Goal: Navigation & Orientation: Find specific page/section

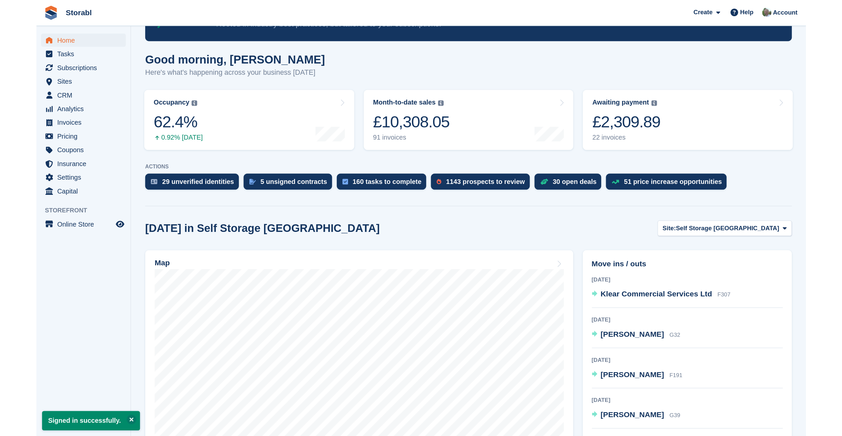
scroll to position [37, 0]
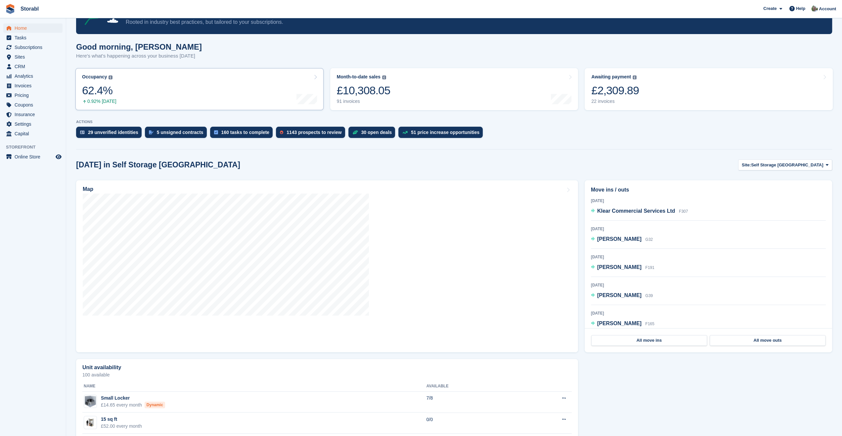
click at [230, 78] on link "Occupancy The percentage of all currently allocated units in terms of area. Inc…" at bounding box center [199, 89] width 248 height 42
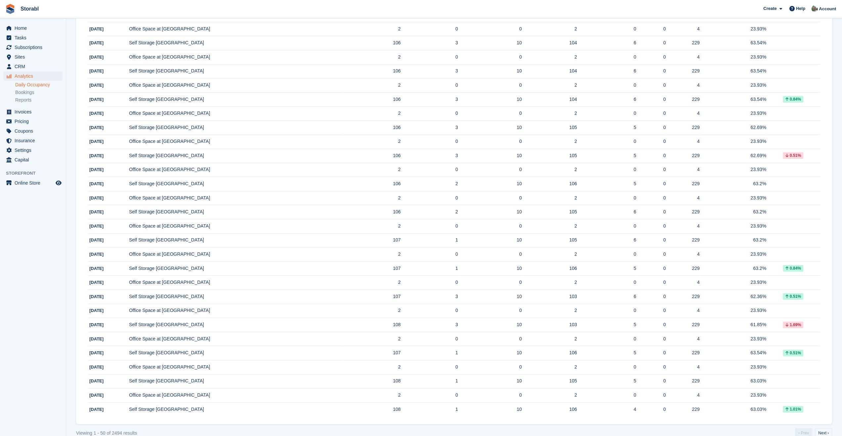
scroll to position [443, 0]
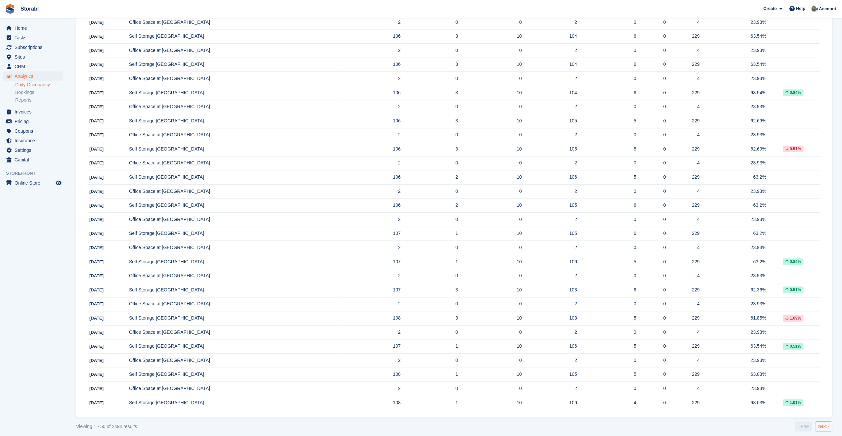
click at [826, 422] on link "Next ›" at bounding box center [823, 427] width 17 height 10
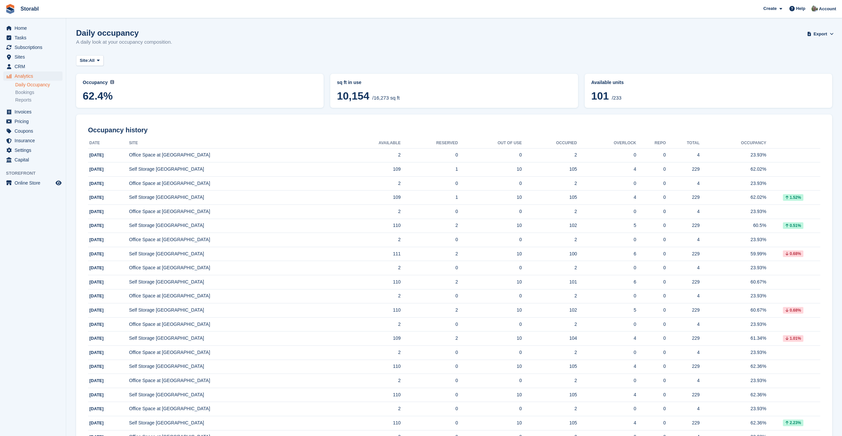
click at [247, 43] on div "Daily occupancy A daily look at your occupancy composition. Export Export Occup…" at bounding box center [454, 40] width 756 height 25
